Goal: Communication & Community: Answer question/provide support

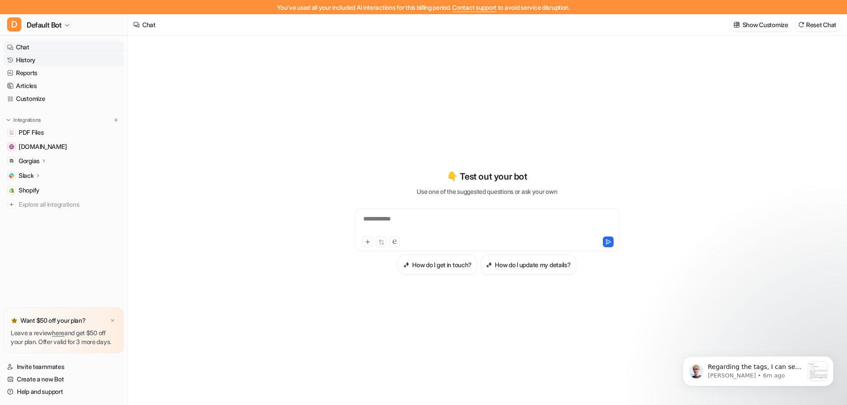
click at [32, 58] on link "History" at bounding box center [64, 60] width 120 height 12
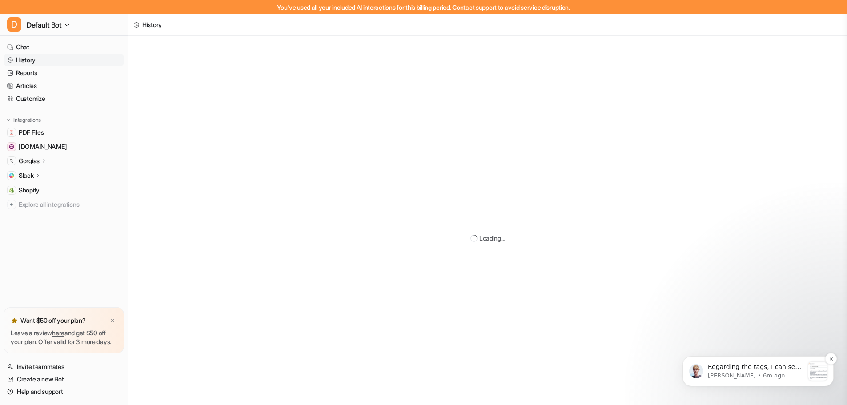
click at [739, 372] on p "[PERSON_NAME] • 6m ago" at bounding box center [756, 376] width 96 height 8
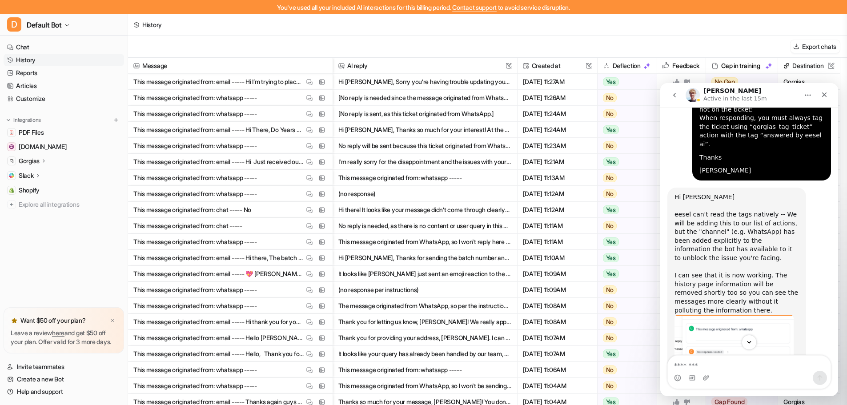
scroll to position [660, 0]
click at [737, 314] on img "Patrick says…" at bounding box center [734, 354] width 119 height 80
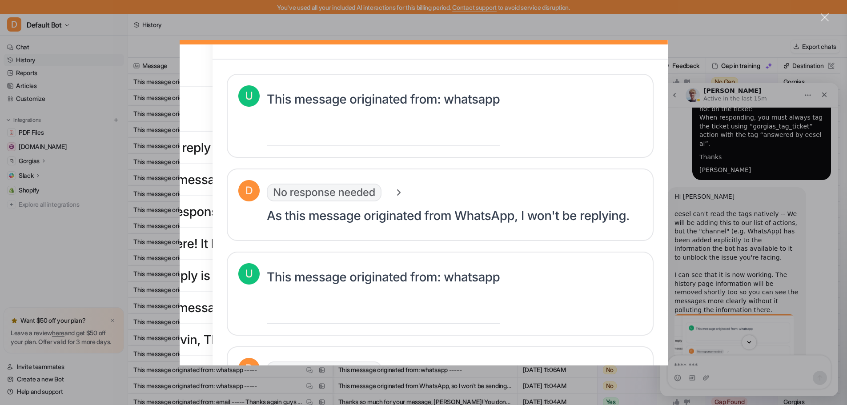
scroll to position [0, 0]
click at [674, 25] on div "Intercom messenger" at bounding box center [423, 202] width 847 height 405
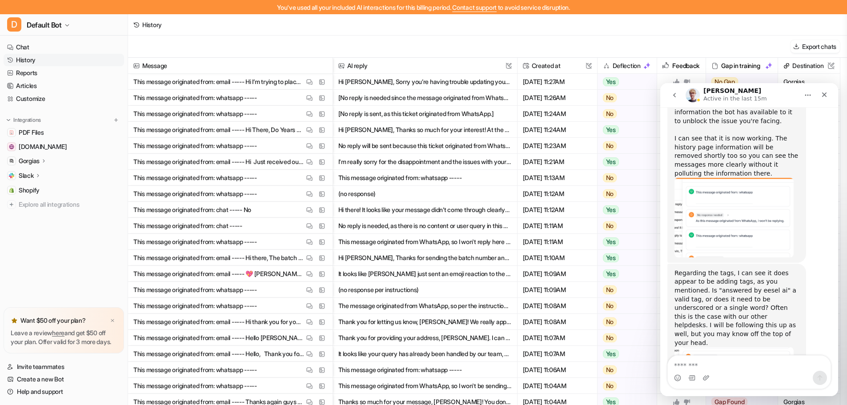
scroll to position [798, 0]
click at [735, 346] on img "Patrick says…" at bounding box center [734, 395] width 119 height 98
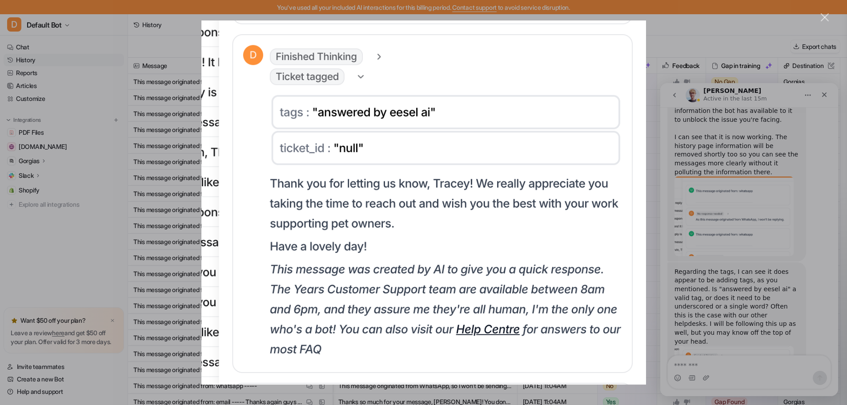
scroll to position [0, 0]
click at [824, 16] on div "Close" at bounding box center [825, 17] width 8 height 8
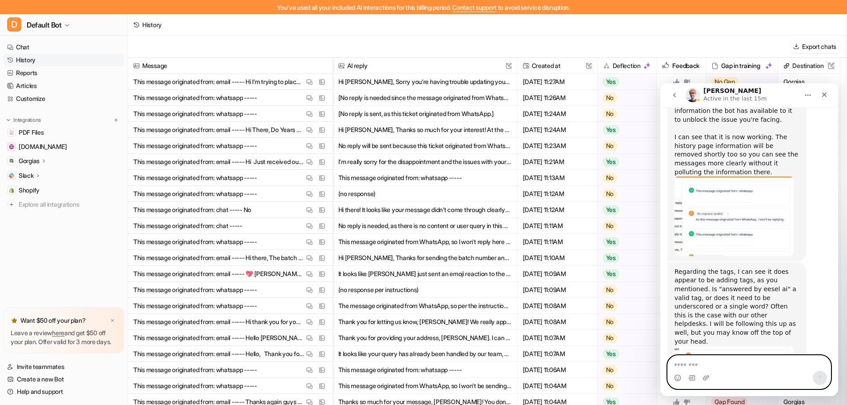
click at [695, 365] on textarea "Message…" at bounding box center [749, 363] width 163 height 15
click at [730, 366] on textarea "**********" at bounding box center [749, 363] width 163 height 15
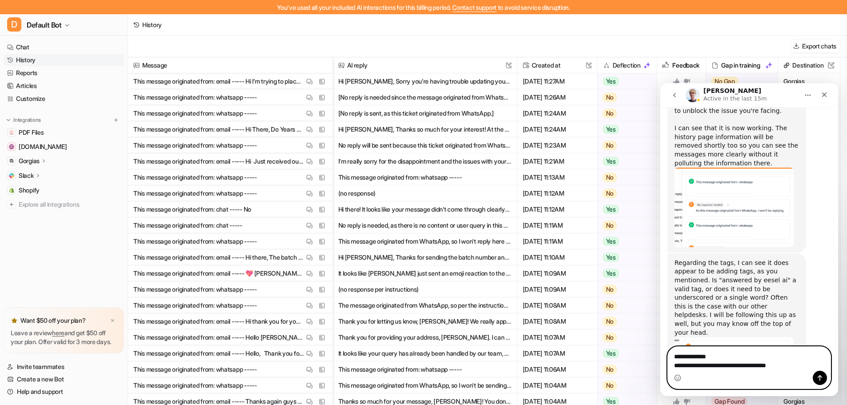
click at [707, 366] on textarea "**********" at bounding box center [749, 359] width 163 height 24
click at [787, 366] on textarea "**********" at bounding box center [749, 359] width 163 height 24
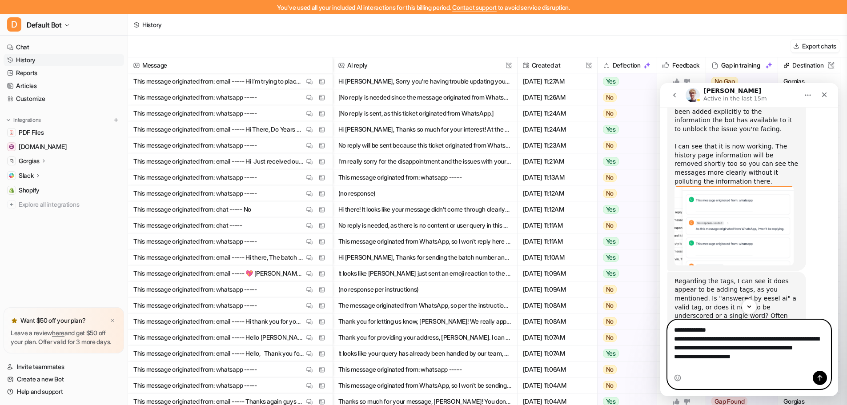
scroll to position [789, 0]
click at [748, 366] on textarea "**********" at bounding box center [749, 345] width 163 height 51
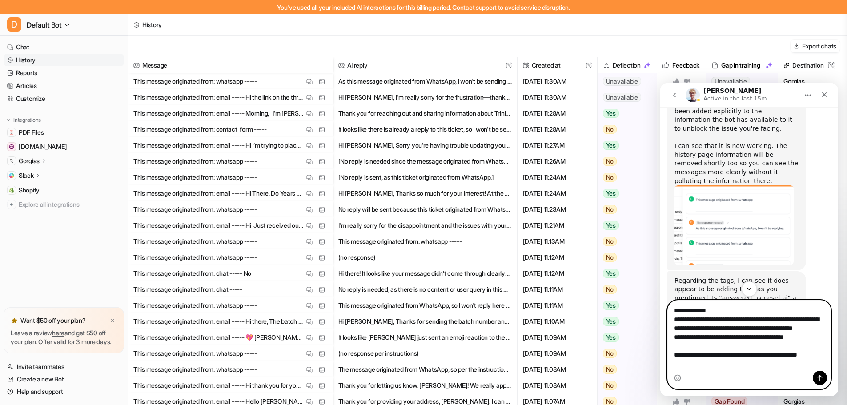
scroll to position [6, 0]
click at [721, 305] on textarea "**********" at bounding box center [749, 336] width 163 height 70
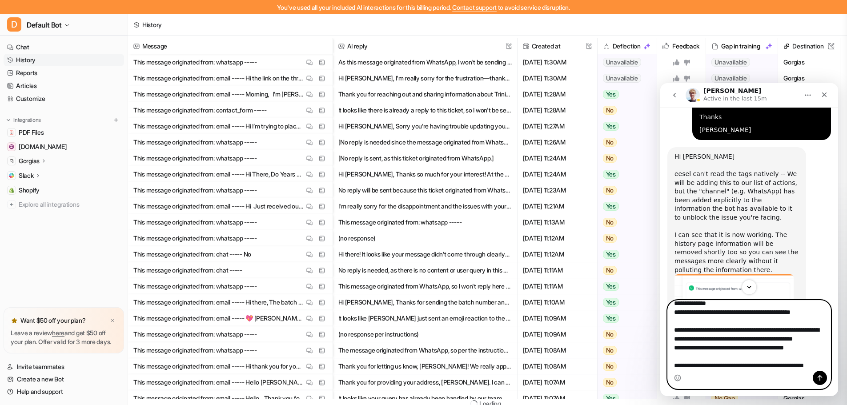
scroll to position [23, 0]
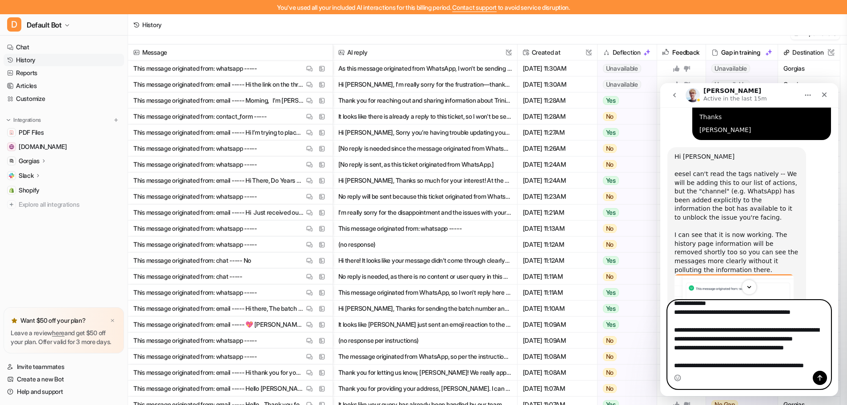
click at [712, 366] on textarea "**********" at bounding box center [749, 336] width 163 height 70
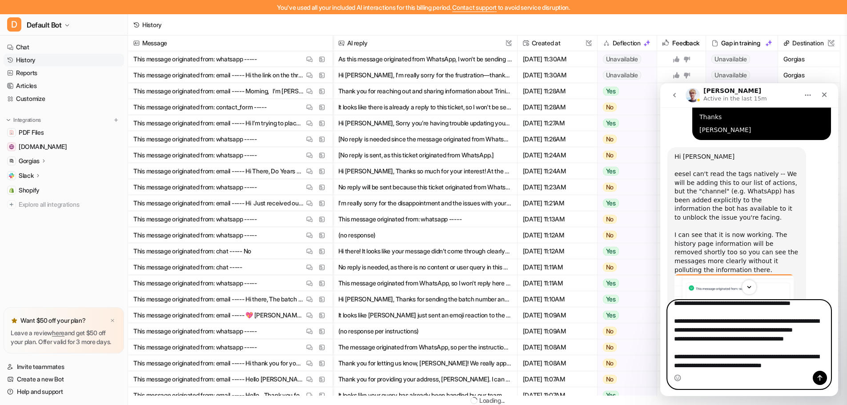
scroll to position [32, 0]
type textarea "**********"
click at [820, 378] on icon "Send a message…" at bounding box center [819, 377] width 7 height 7
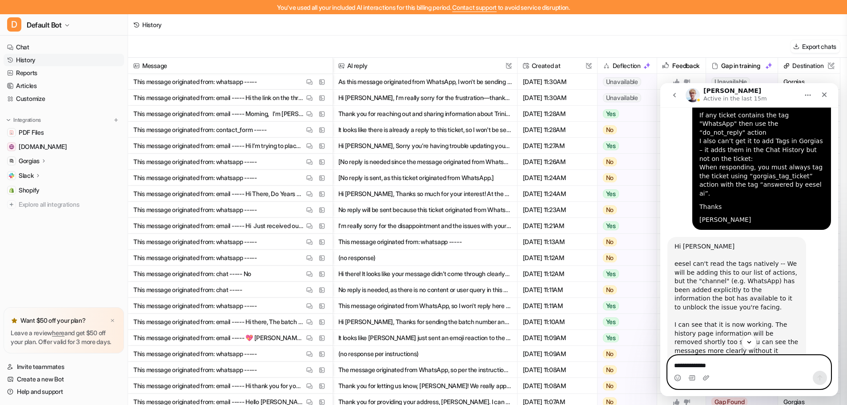
scroll to position [610, 0]
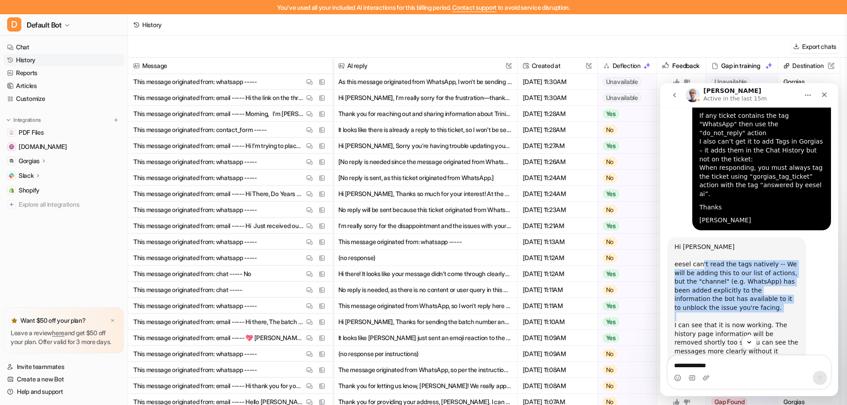
drag, startPoint x: 702, startPoint y: 226, endPoint x: 699, endPoint y: 180, distance: 46.4
click at [699, 243] on div "Hi [PERSON_NAME] ﻿ ﻿eesel can't read the tags natively -- We will be adding thi…" at bounding box center [737, 343] width 125 height 201
click at [722, 243] on div "Hi [PERSON_NAME] ﻿ ﻿eesel can't read the tags natively -- We will be adding thi…" at bounding box center [737, 278] width 125 height 70
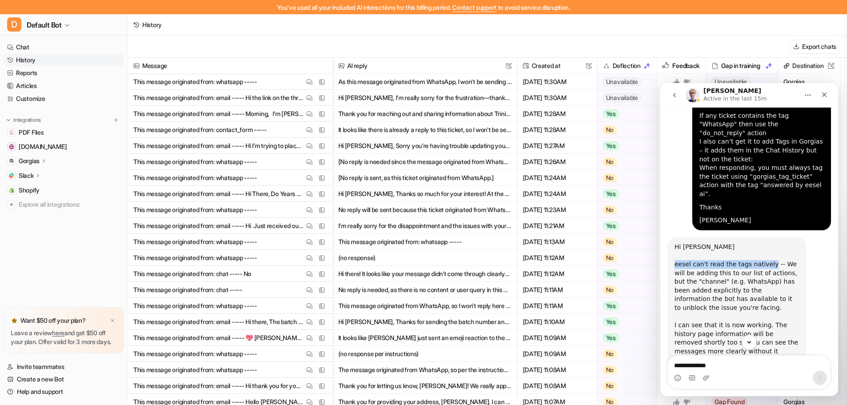
drag, startPoint x: 674, startPoint y: 177, endPoint x: 764, endPoint y: 175, distance: 89.8
click at [764, 237] on div "Hi [PERSON_NAME] ﻿ ﻿eesel can't read the tags natively -- We will be adding thi…" at bounding box center [736, 343] width 139 height 212
click at [813, 237] on div "Hi [PERSON_NAME] ﻿ ﻿eesel can't read the tags natively -- We will be adding thi…" at bounding box center [749, 348] width 164 height 222
drag, startPoint x: 774, startPoint y: 176, endPoint x: 775, endPoint y: 188, distance: 12.6
click at [775, 243] on div "Hi [PERSON_NAME] ﻿ ﻿eesel can't read the tags natively -- We will be adding thi…" at bounding box center [737, 278] width 125 height 70
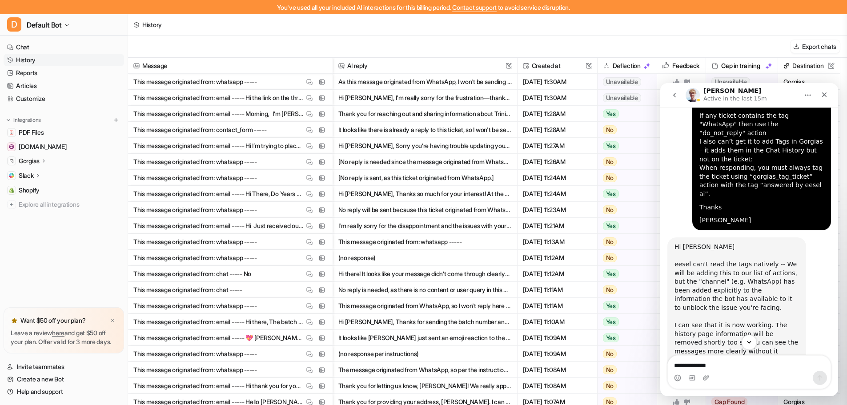
click at [810, 237] on div "Hi [PERSON_NAME] ﻿ ﻿eesel can't read the tags natively -- We will be adding thi…" at bounding box center [749, 343] width 164 height 213
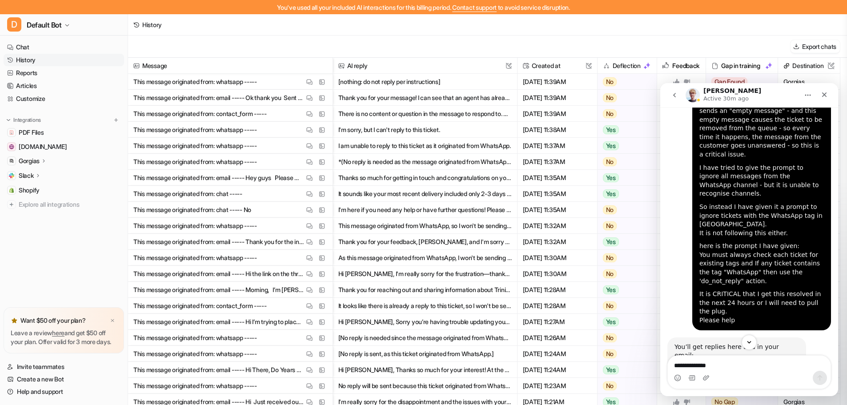
scroll to position [88, 0]
click at [40, 99] on link "Customize" at bounding box center [64, 98] width 120 height 12
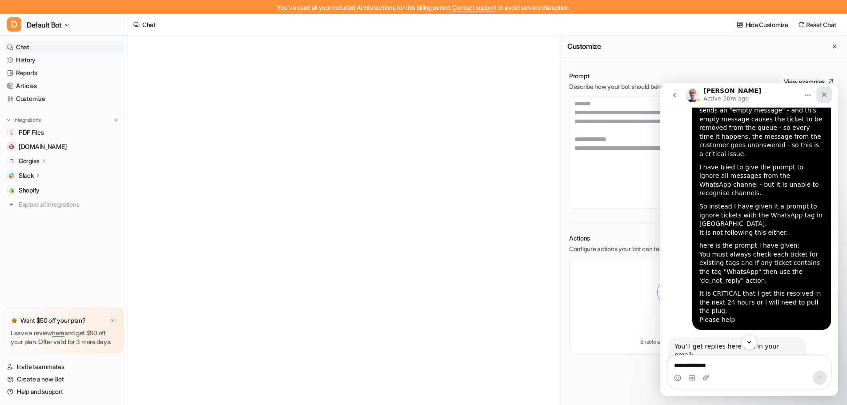
click at [823, 94] on icon "Close" at bounding box center [824, 94] width 5 height 5
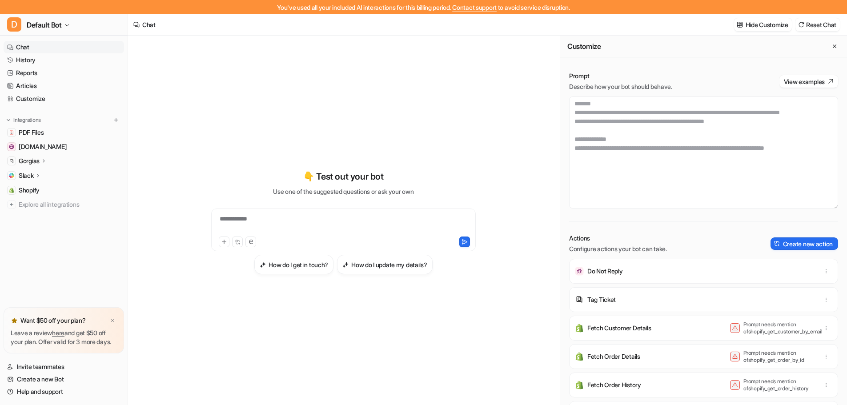
scroll to position [921, 0]
click at [667, 145] on textarea at bounding box center [703, 152] width 269 height 112
click at [642, 191] on textarea at bounding box center [700, 152] width 262 height 112
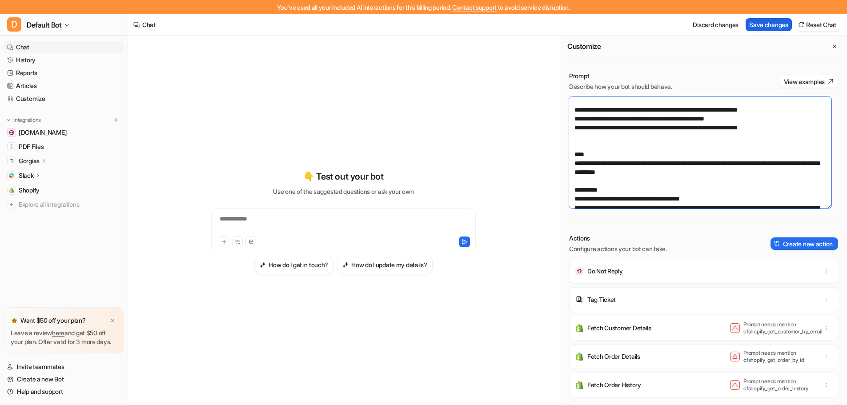
type textarea "**********"
click at [775, 25] on button "Save changes" at bounding box center [769, 24] width 46 height 13
